Goal: Task Accomplishment & Management: Use online tool/utility

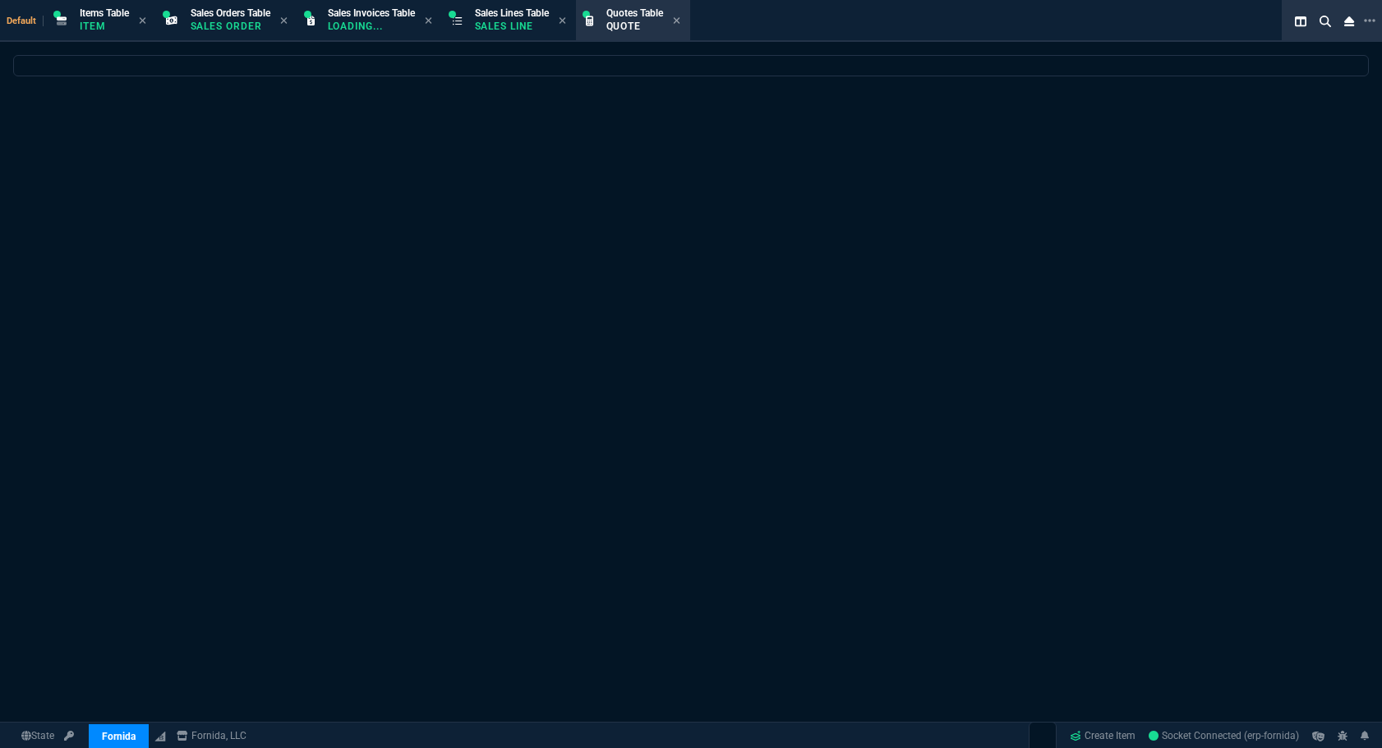
select select "12: [PERSON_NAME]"
select select
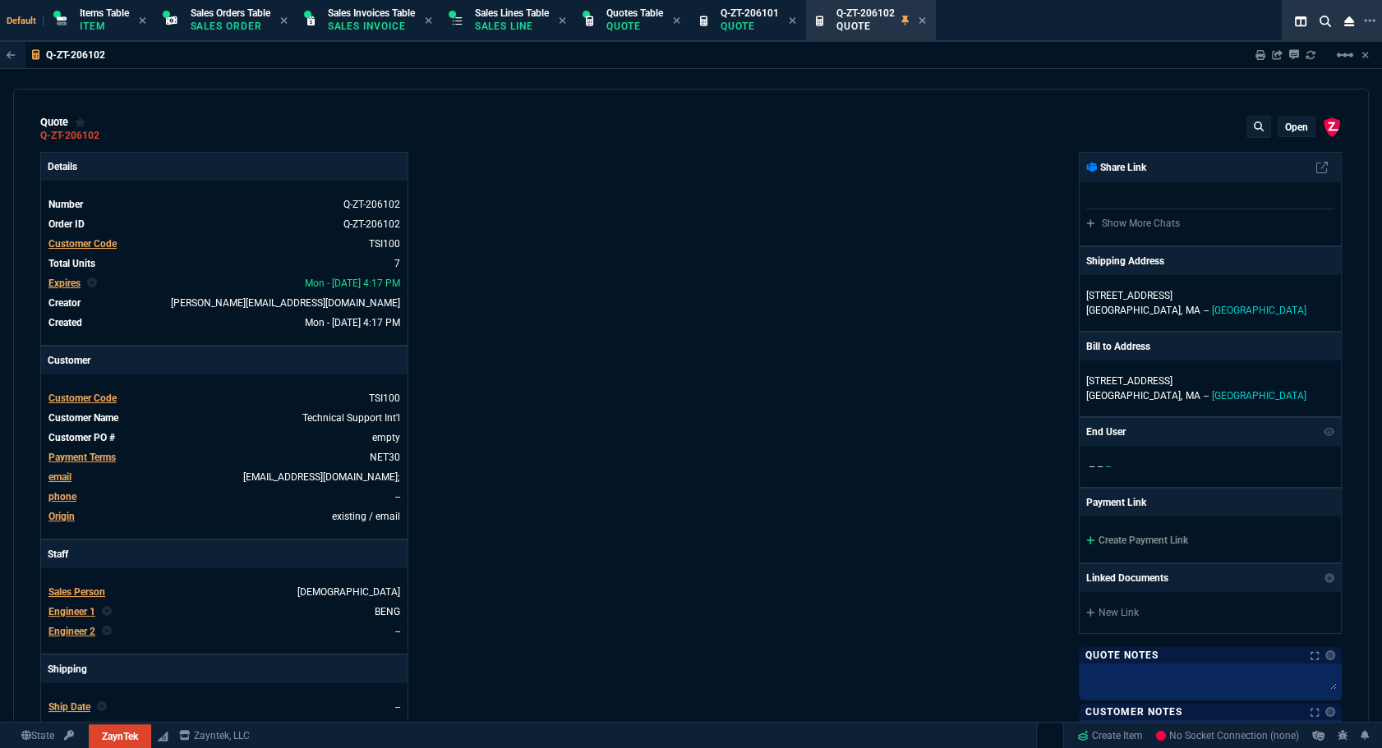
type input "44"
type input "20"
type input "100"
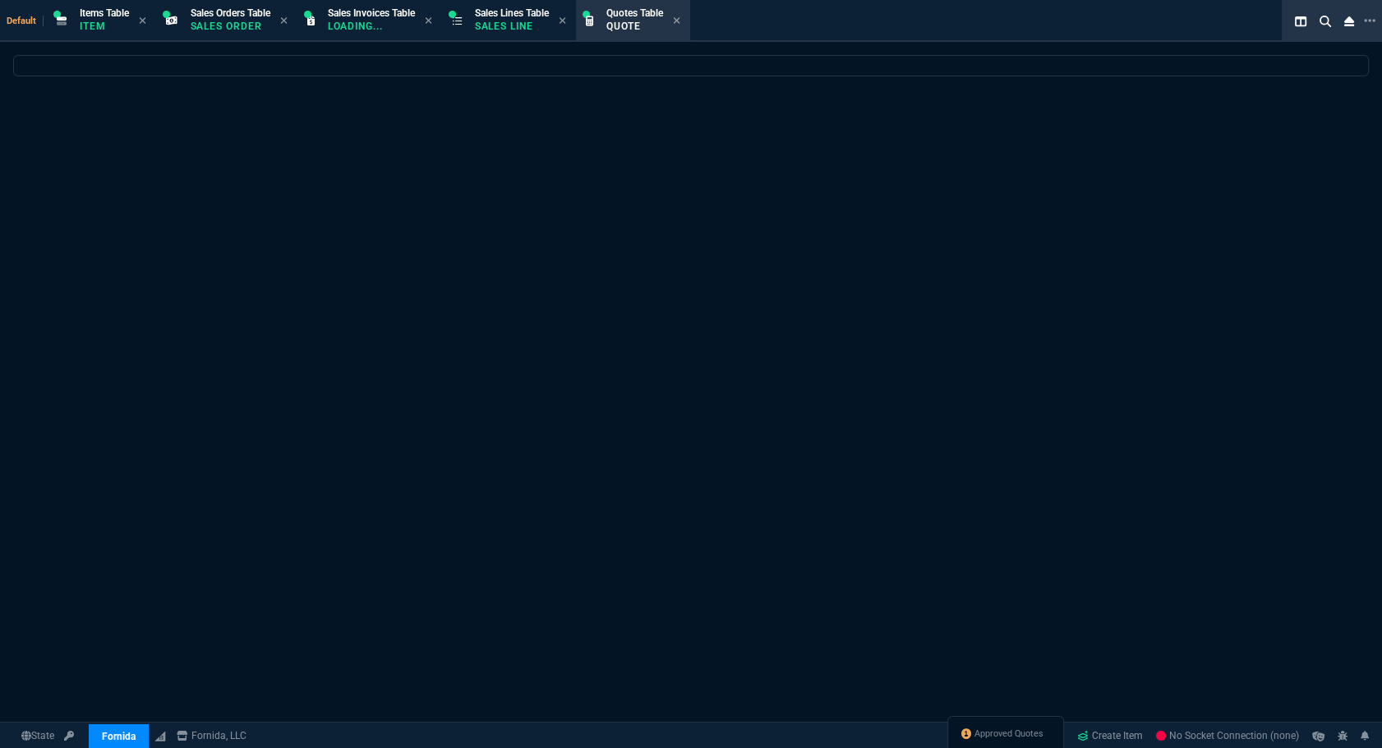
select select "12: [PERSON_NAME]"
click at [996, 738] on span "Approved Quotes" at bounding box center [1001, 734] width 69 height 13
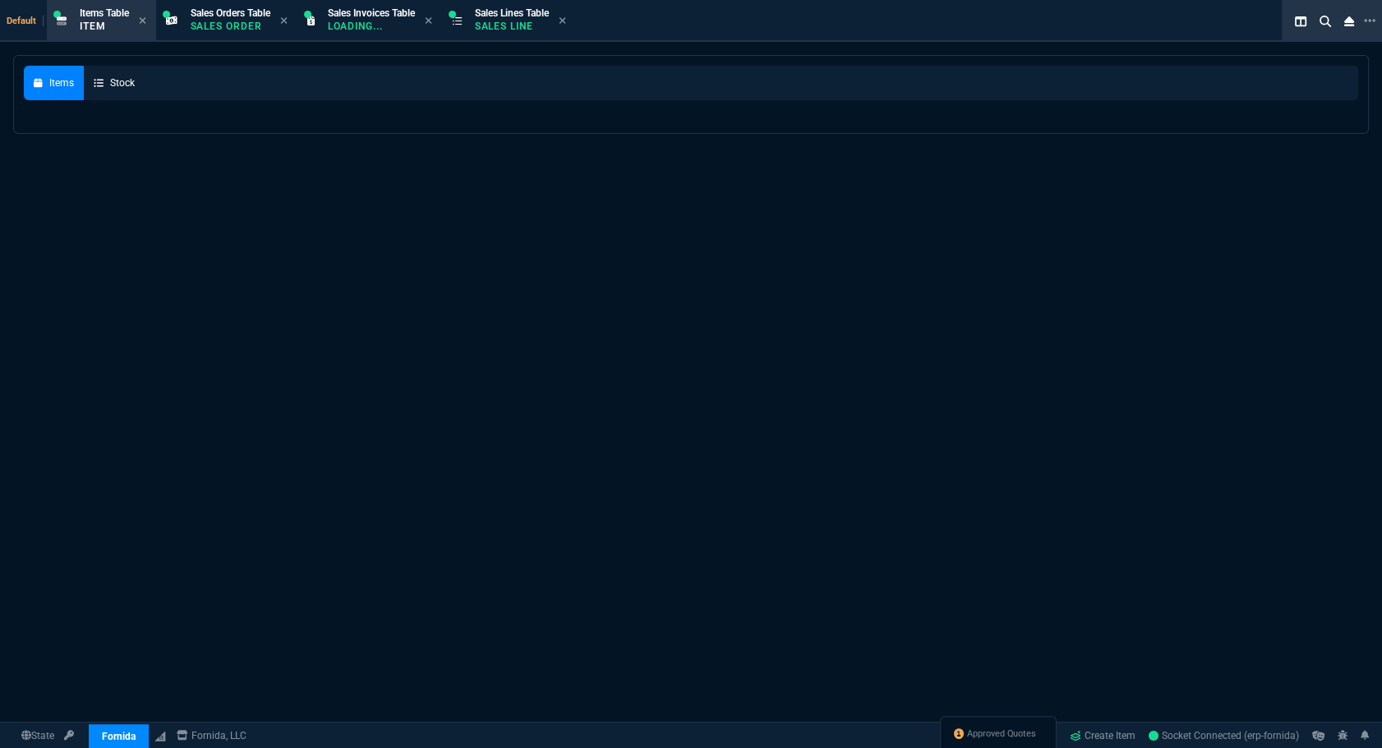
select select
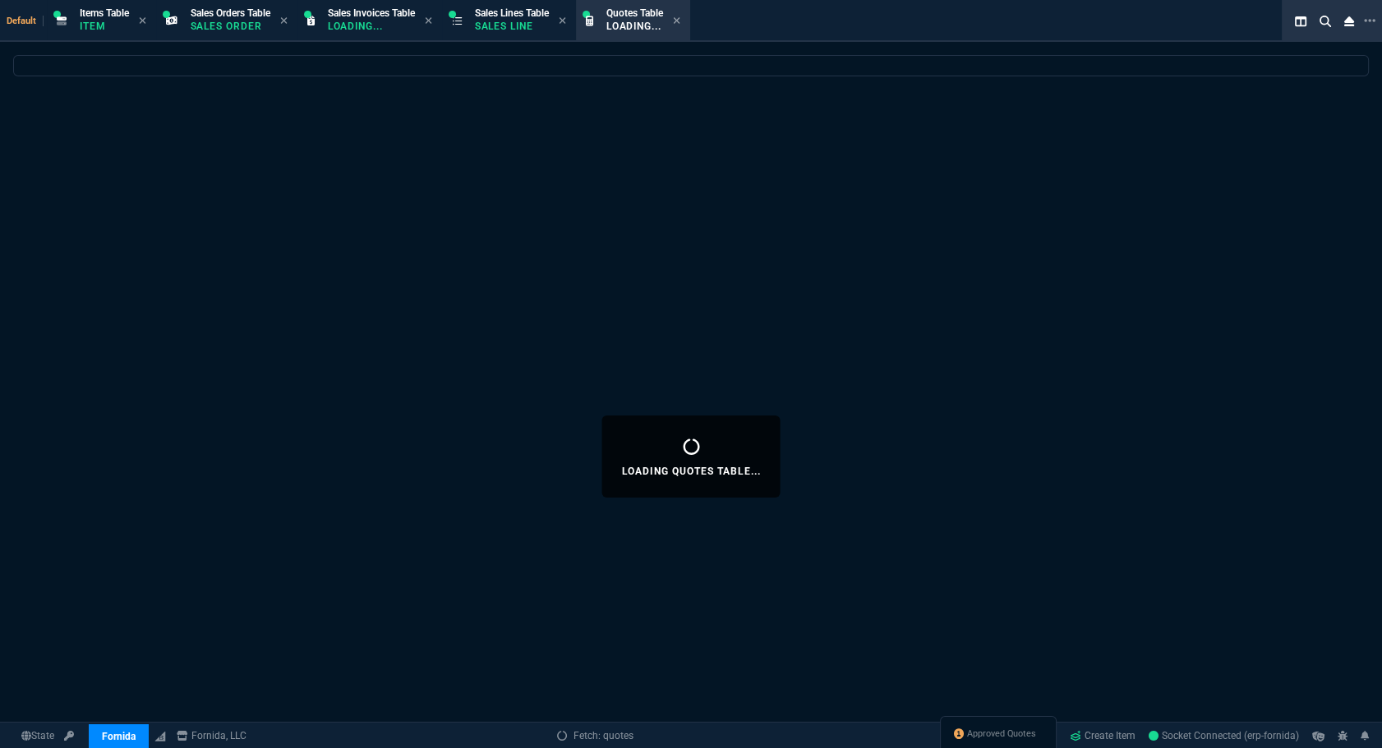
select select
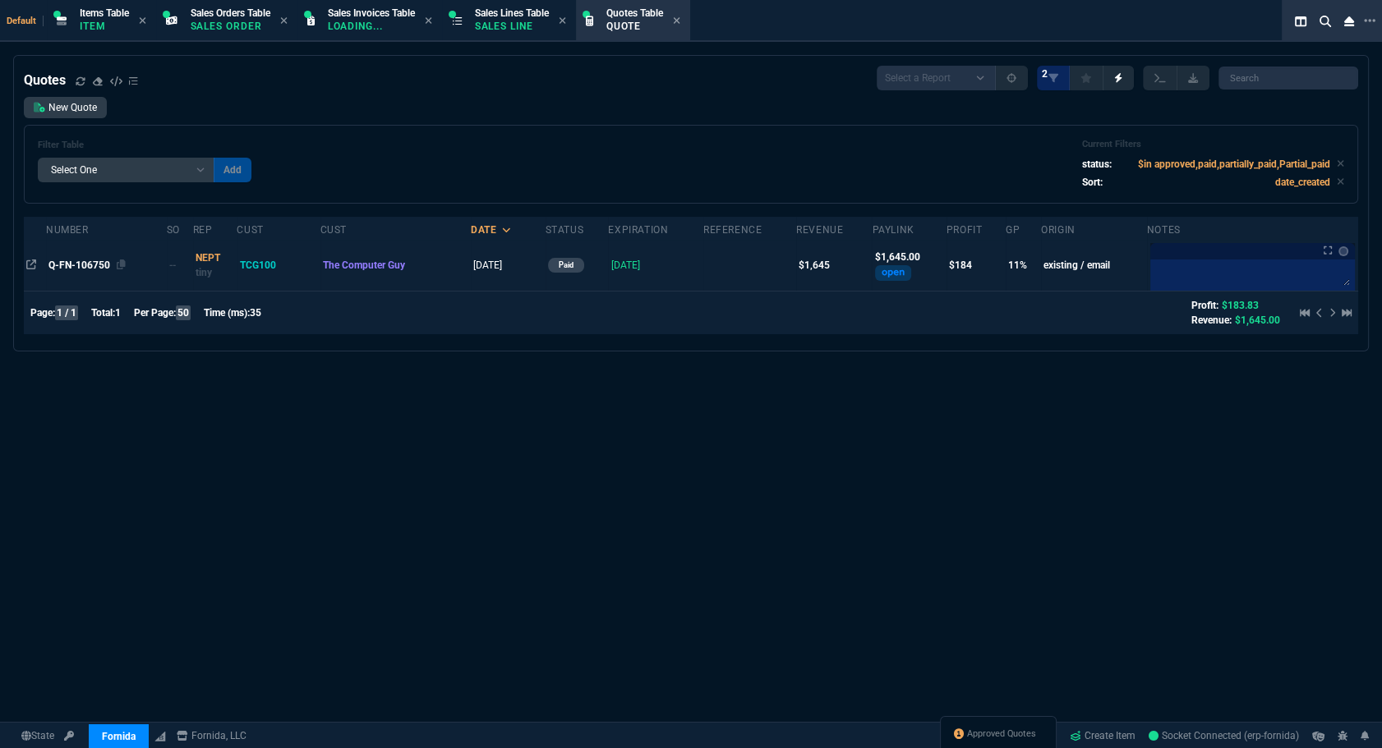
click at [72, 270] on span "Q-FN-106750" at bounding box center [79, 265] width 62 height 11
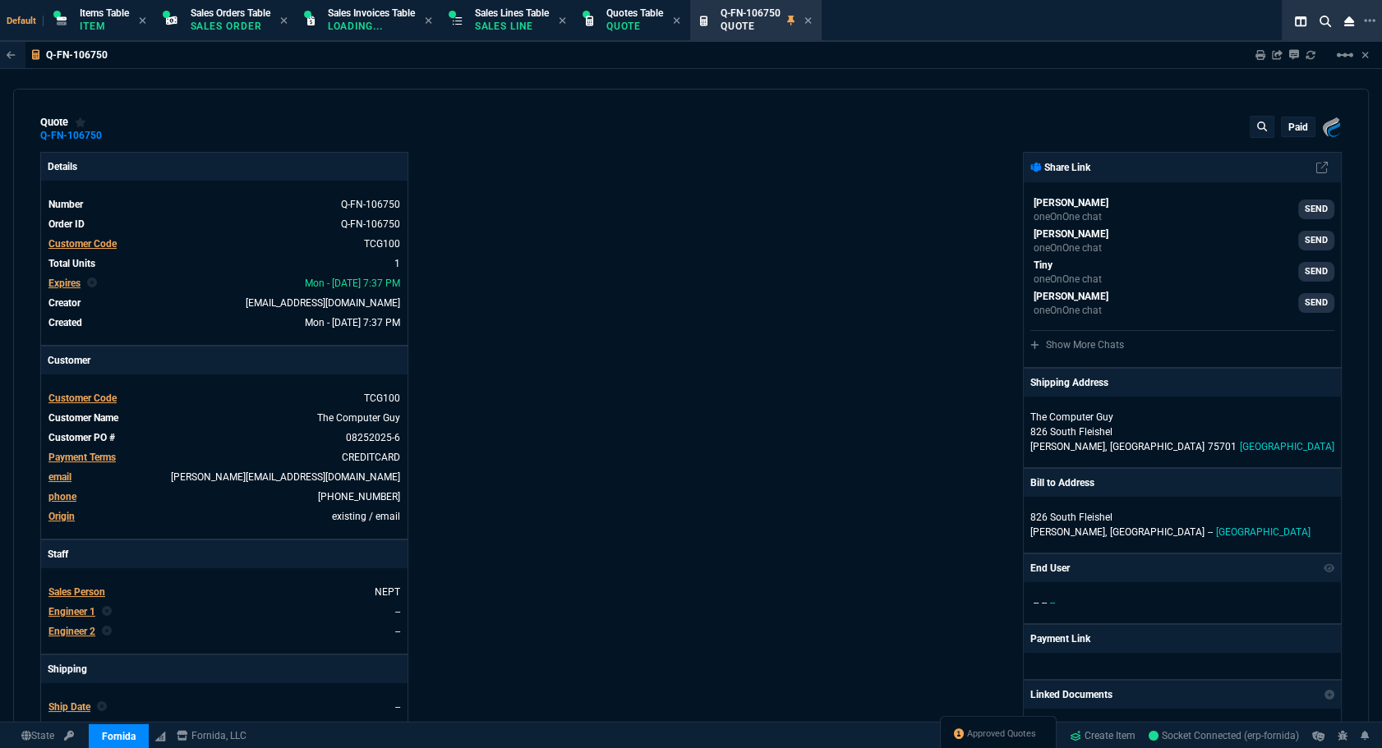
type input "16"
type input "260"
type input "2494.8"
type input "34"
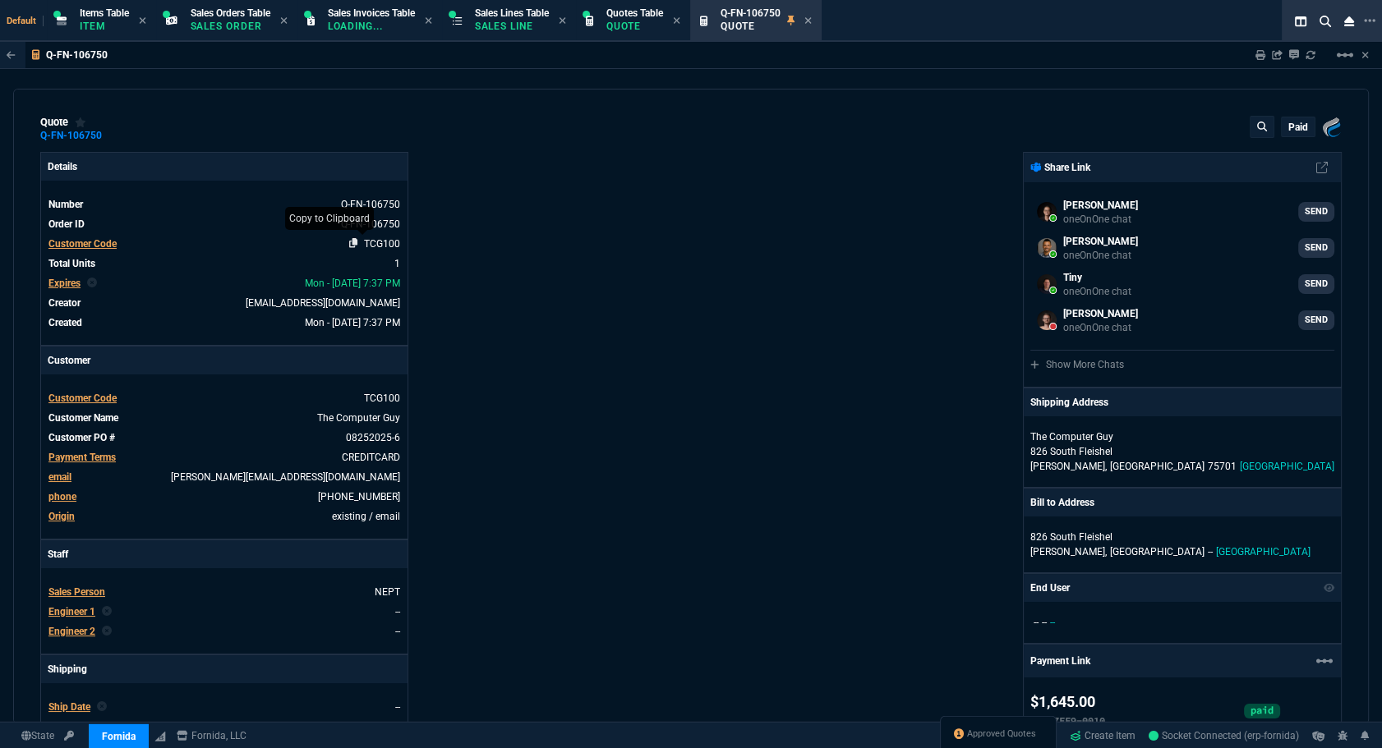
click at [352, 242] on icon at bounding box center [353, 243] width 9 height 10
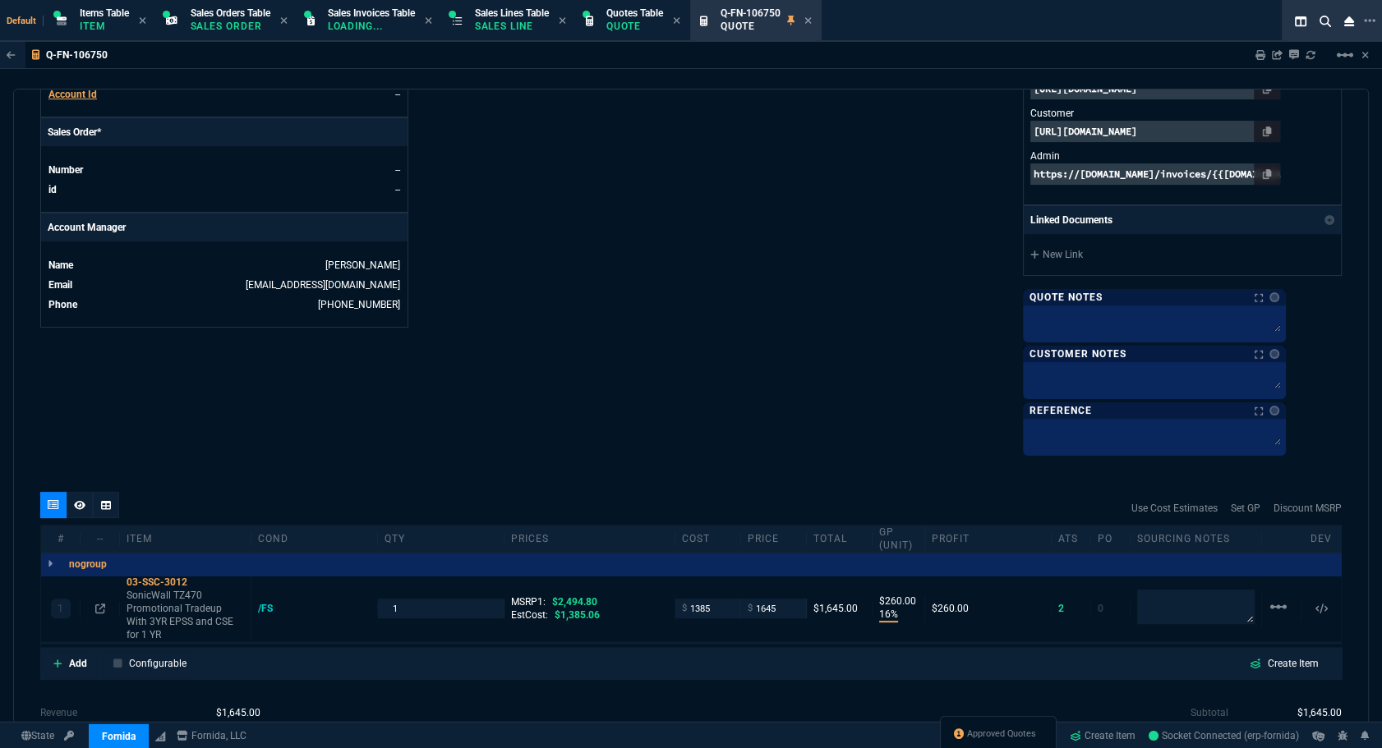
scroll to position [837, 0]
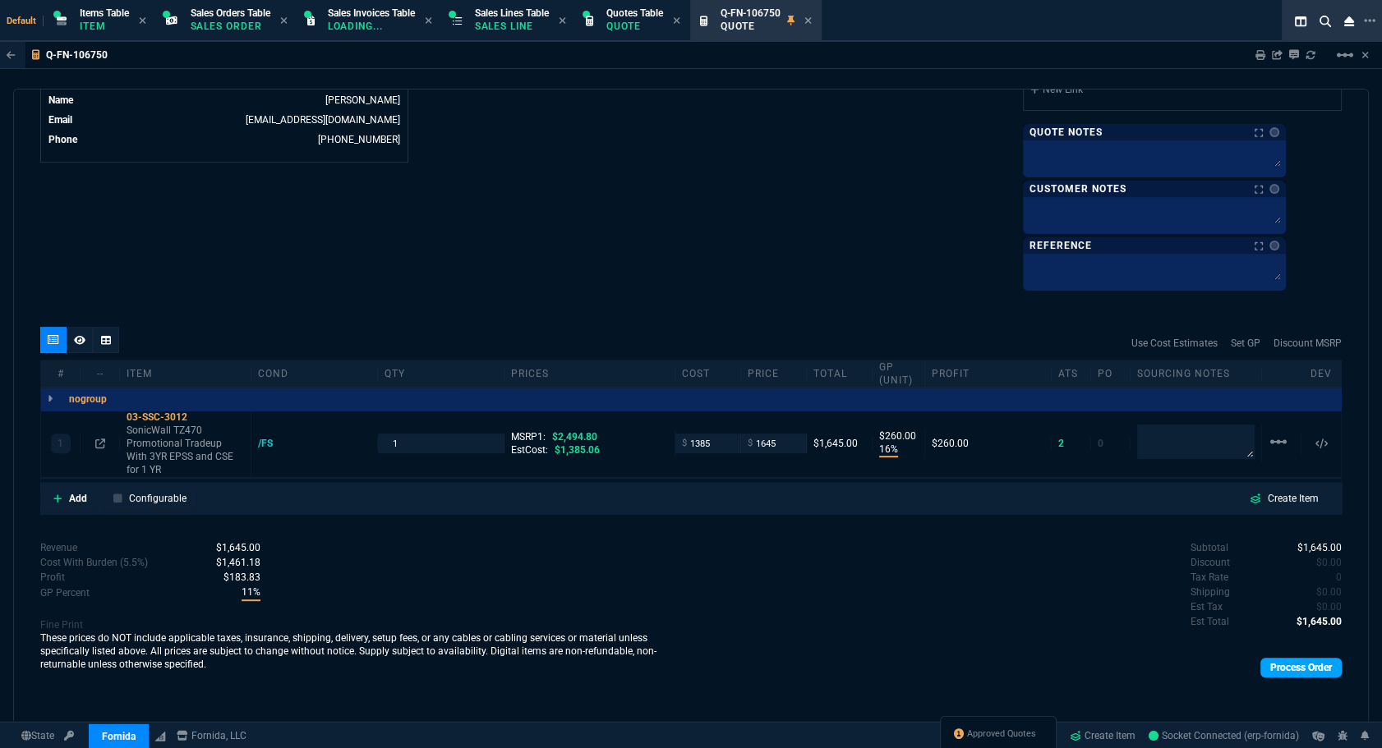
click at [1305, 665] on link "Process Order" at bounding box center [1300, 668] width 81 height 20
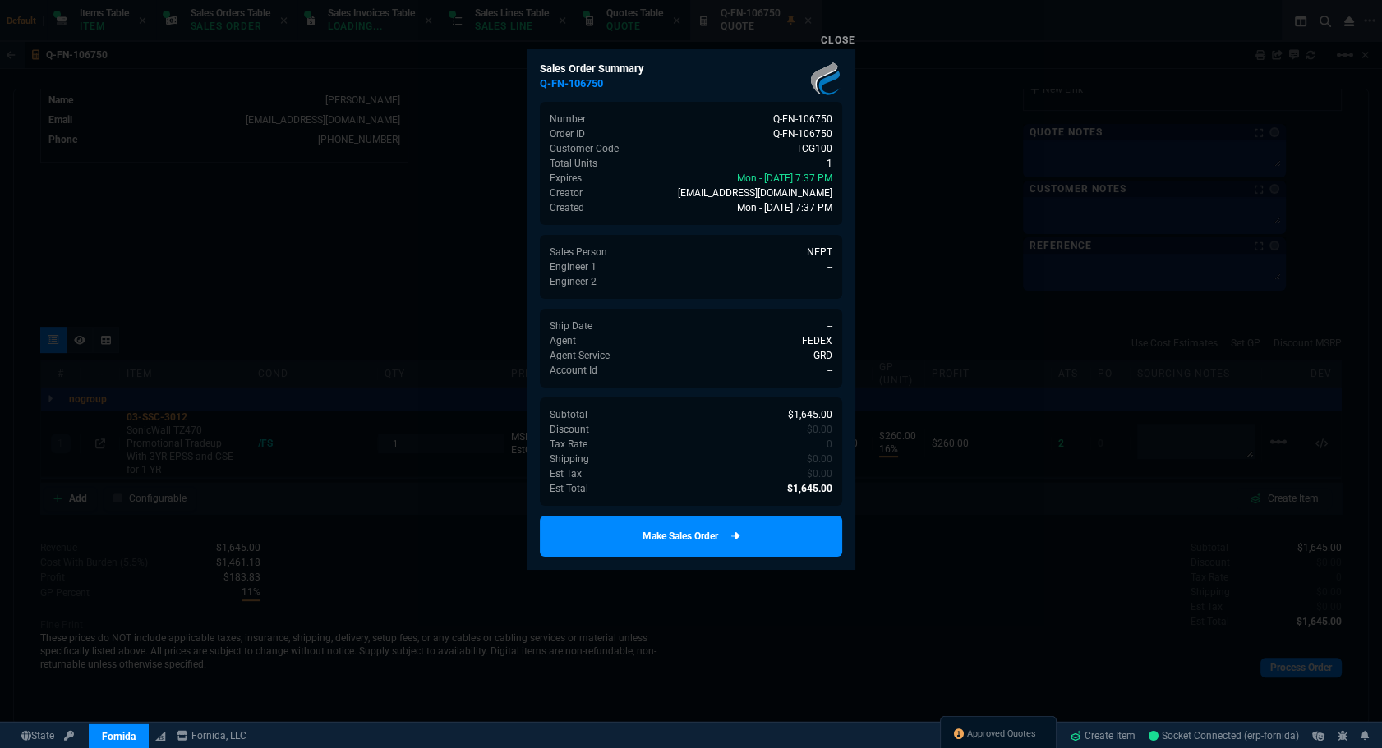
click at [682, 534] on link "Make Sales Order" at bounding box center [691, 536] width 302 height 41
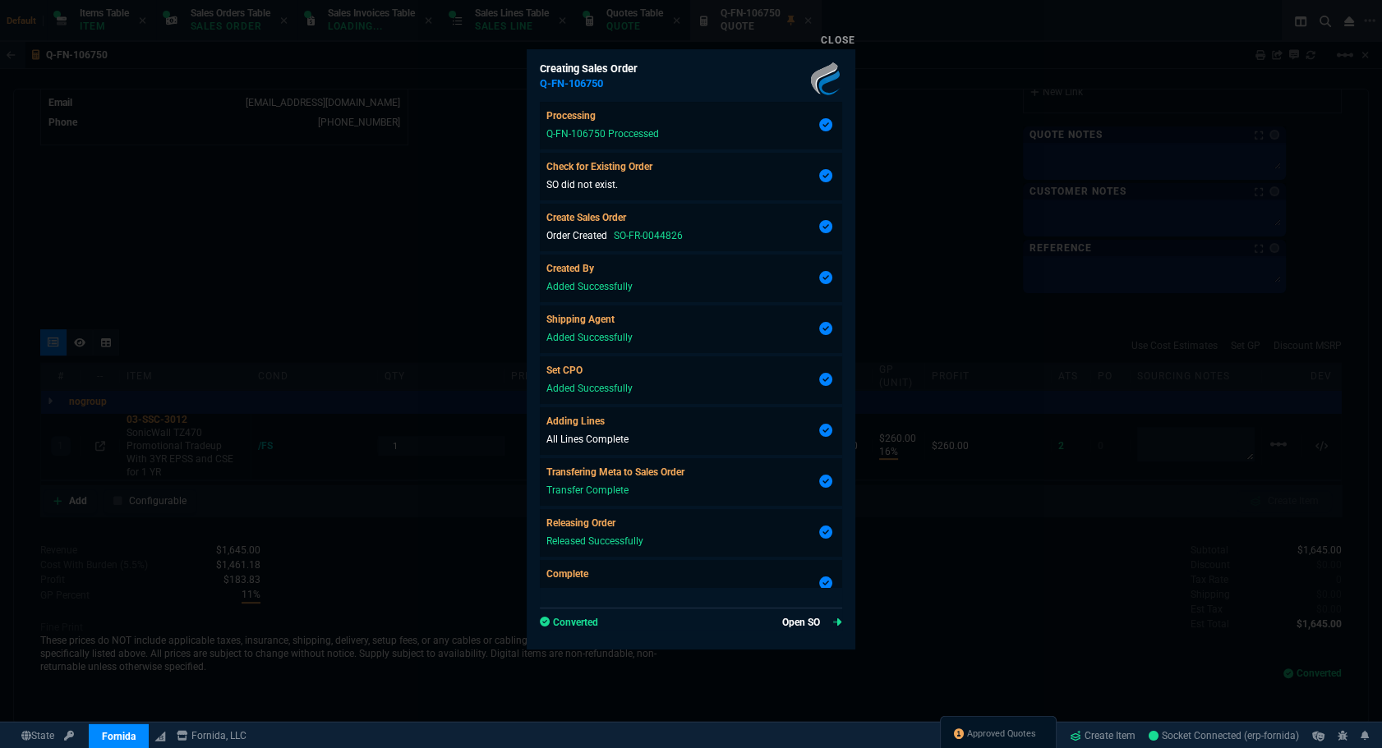
type input "16"
type input "260"
type input "2494.8"
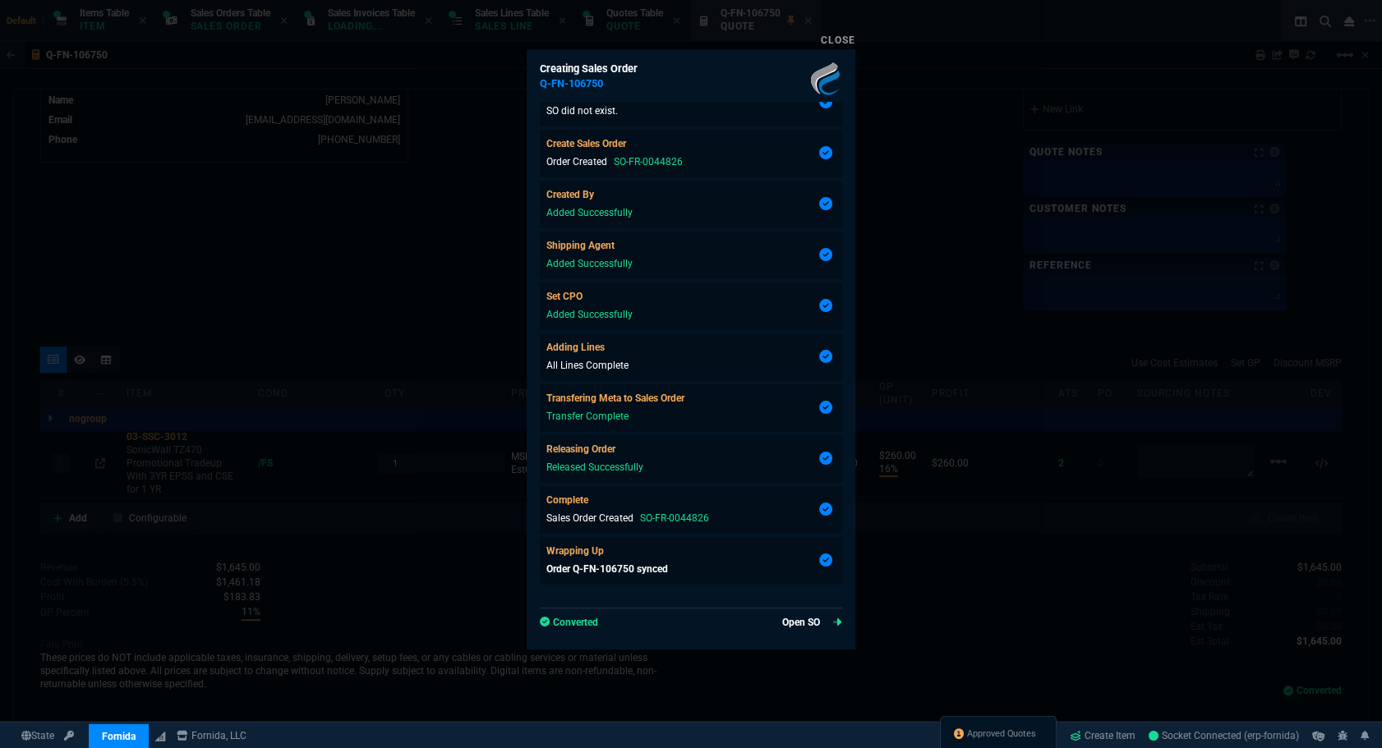
click at [782, 622] on link "Open SO" at bounding box center [812, 622] width 60 height 15
type input "34"
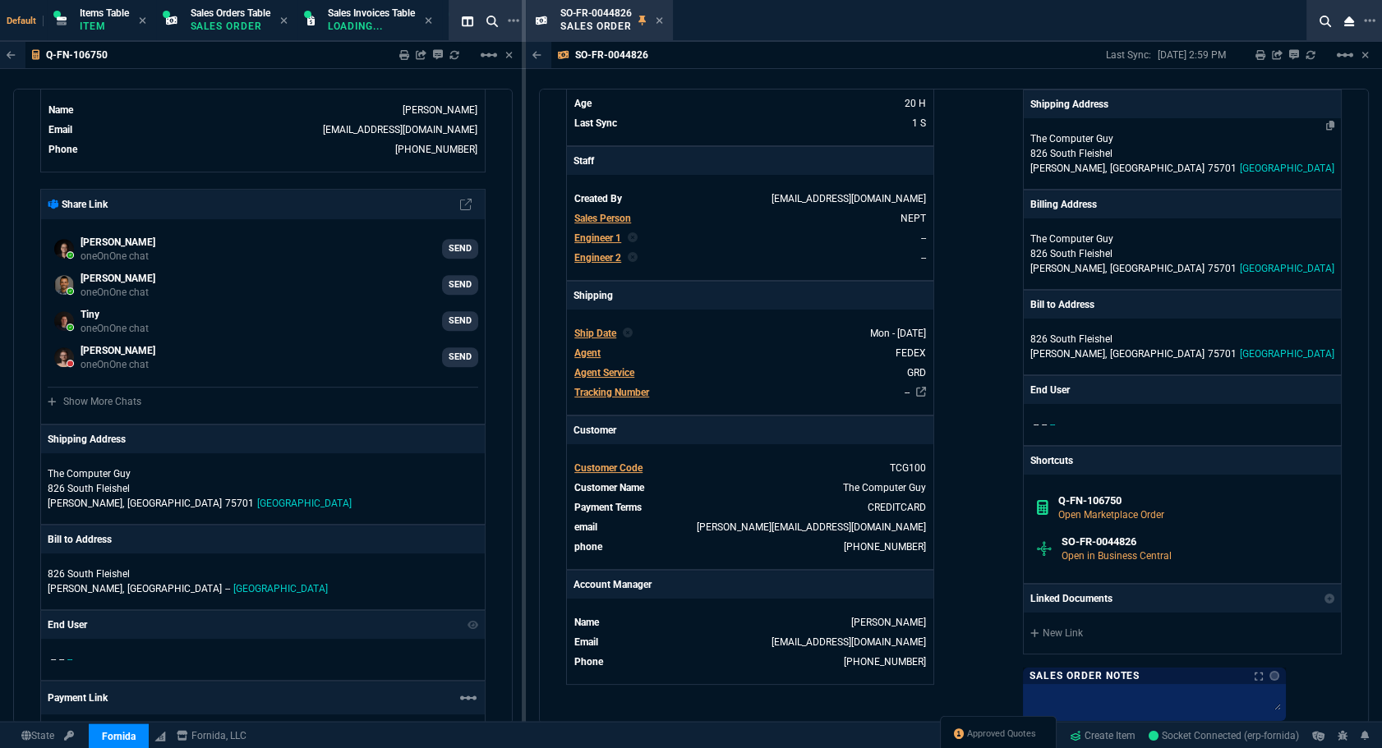
scroll to position [522, 0]
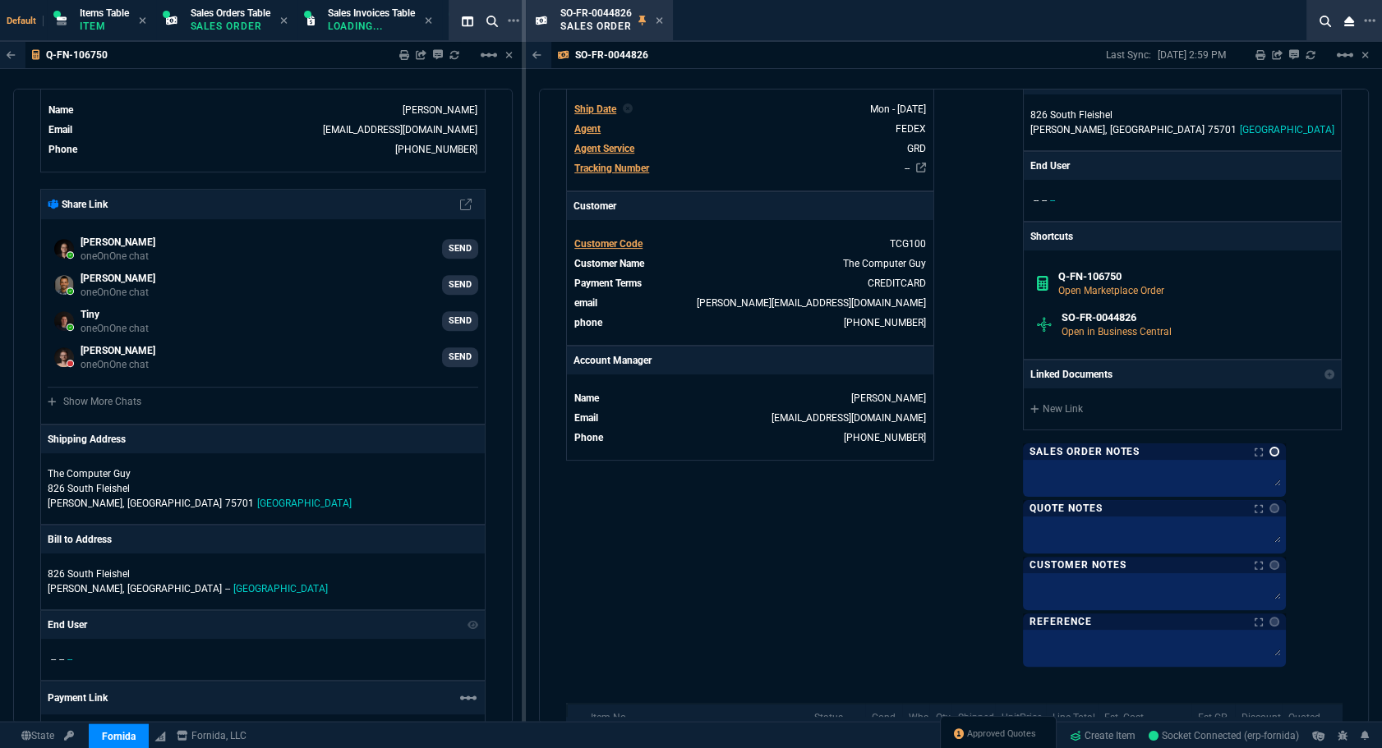
click at [1279, 453] on link at bounding box center [1274, 452] width 10 height 10
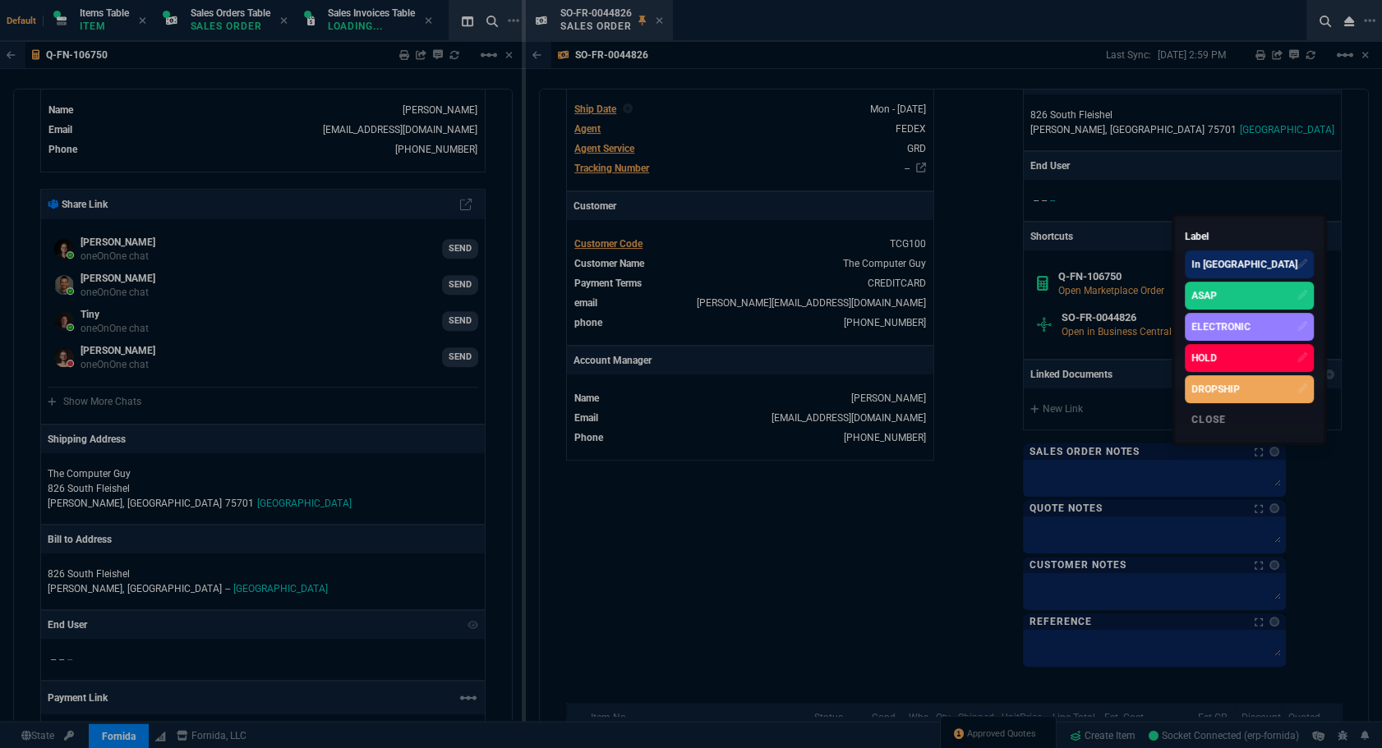
click at [1269, 293] on div "ASAP" at bounding box center [1248, 296] width 129 height 28
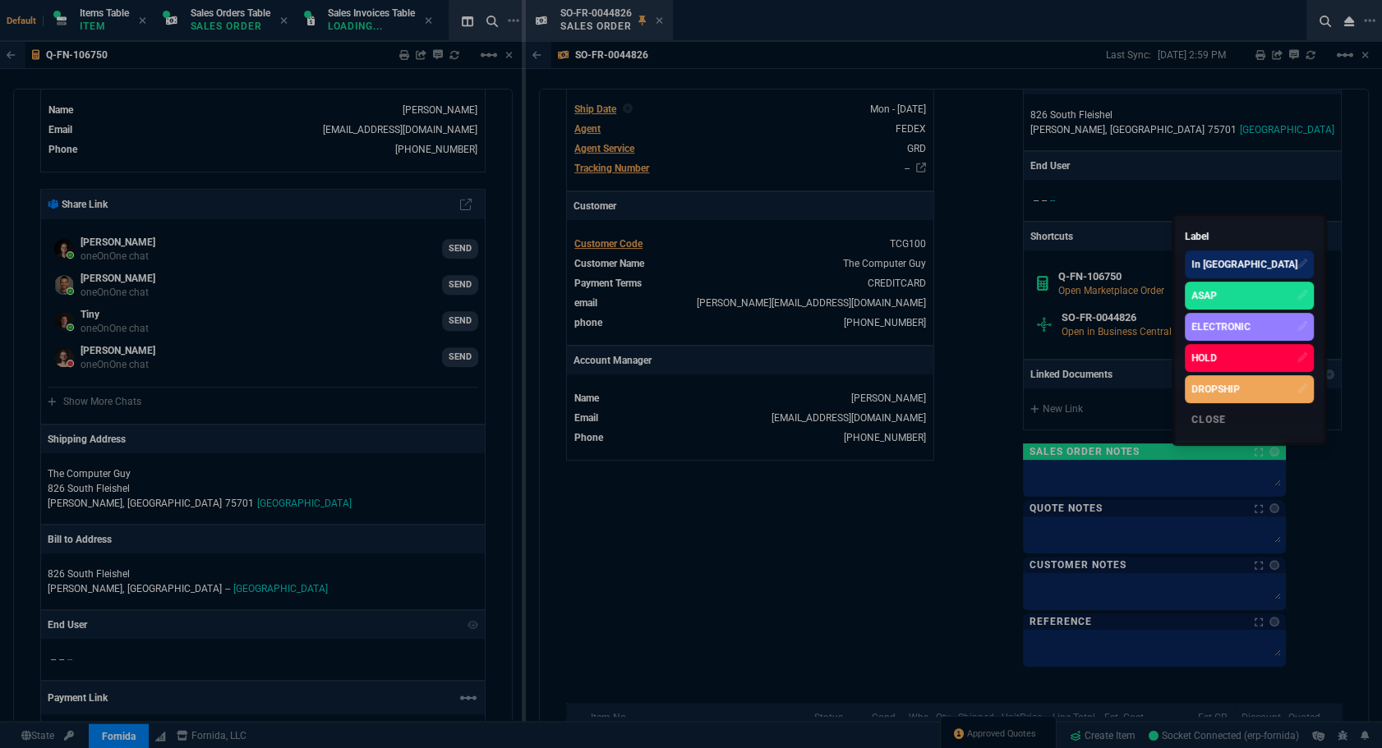
click at [1004, 330] on div at bounding box center [691, 374] width 1382 height 748
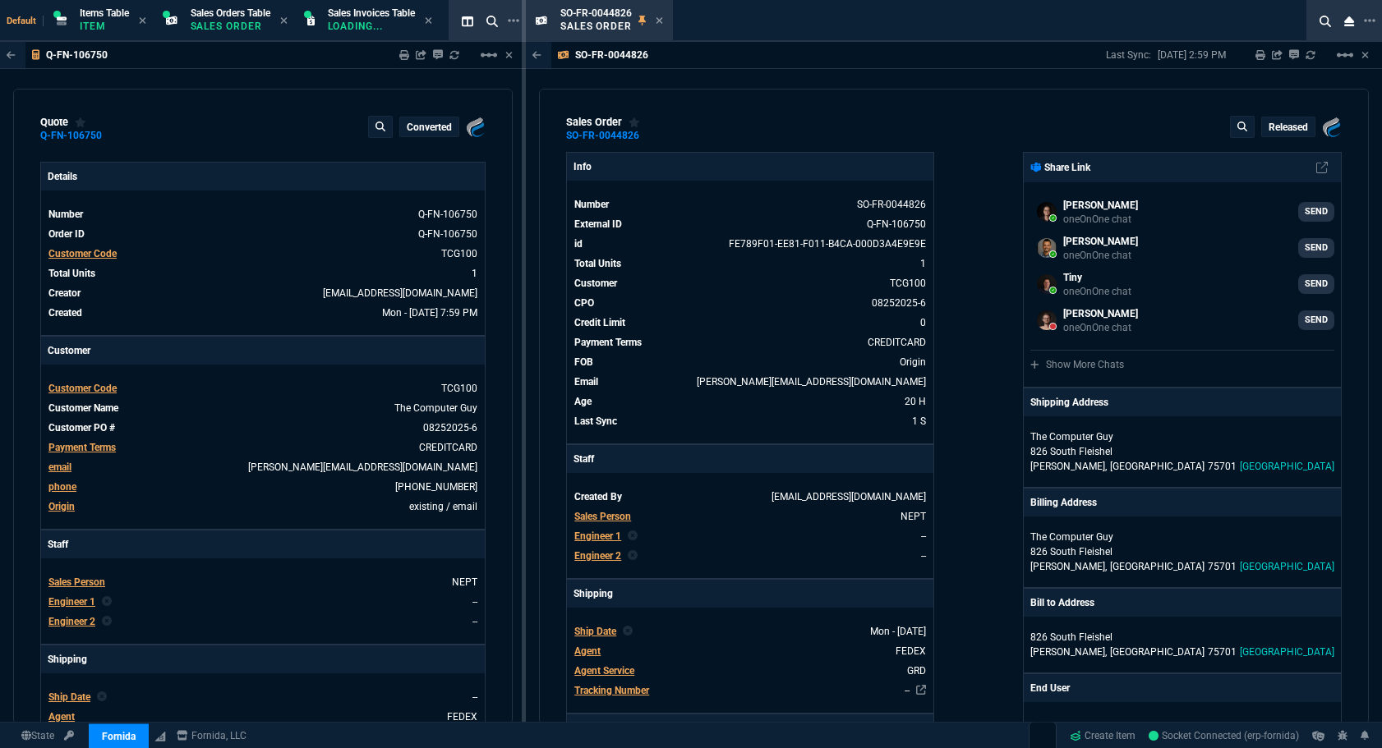
select select "12: [PERSON_NAME]"
